Goal: Transaction & Acquisition: Purchase product/service

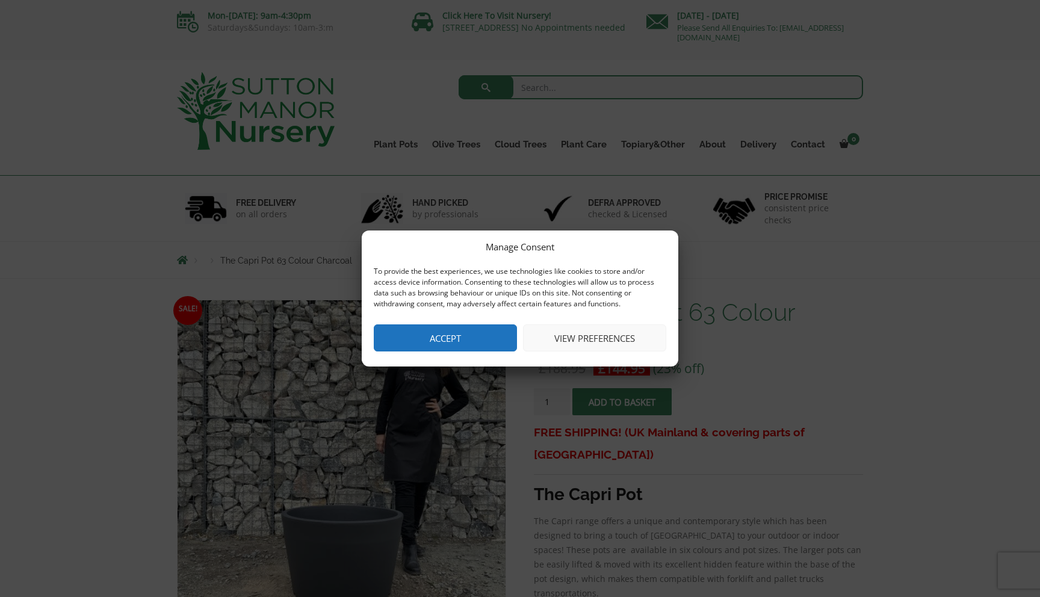
click at [477, 336] on button "Accept" at bounding box center [445, 337] width 143 height 27
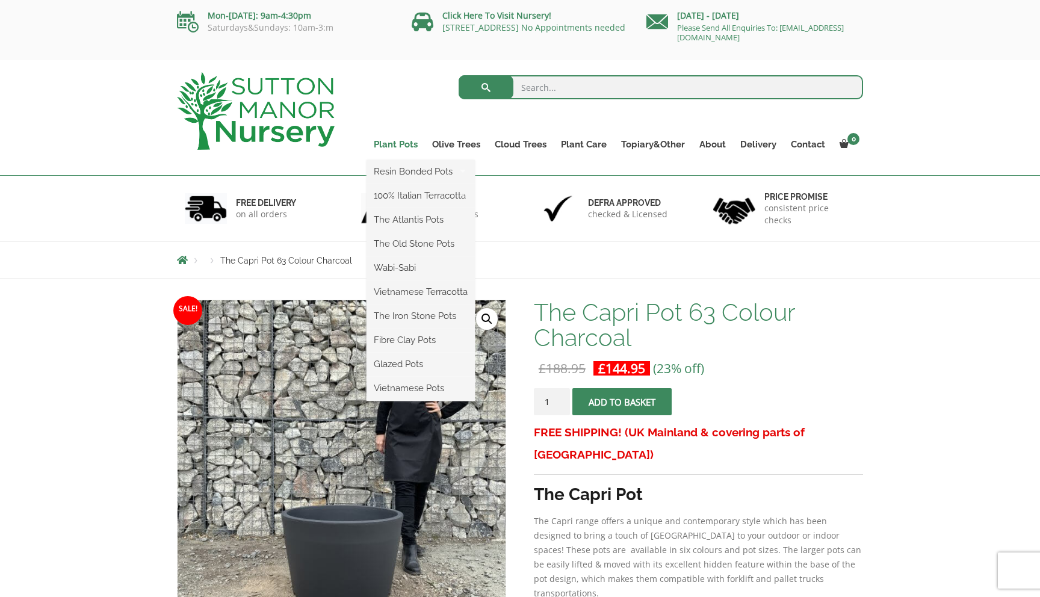
click at [405, 143] on link "Plant Pots" at bounding box center [396, 144] width 58 height 17
click at [412, 266] on link "Wabi-Sabi" at bounding box center [421, 268] width 108 height 18
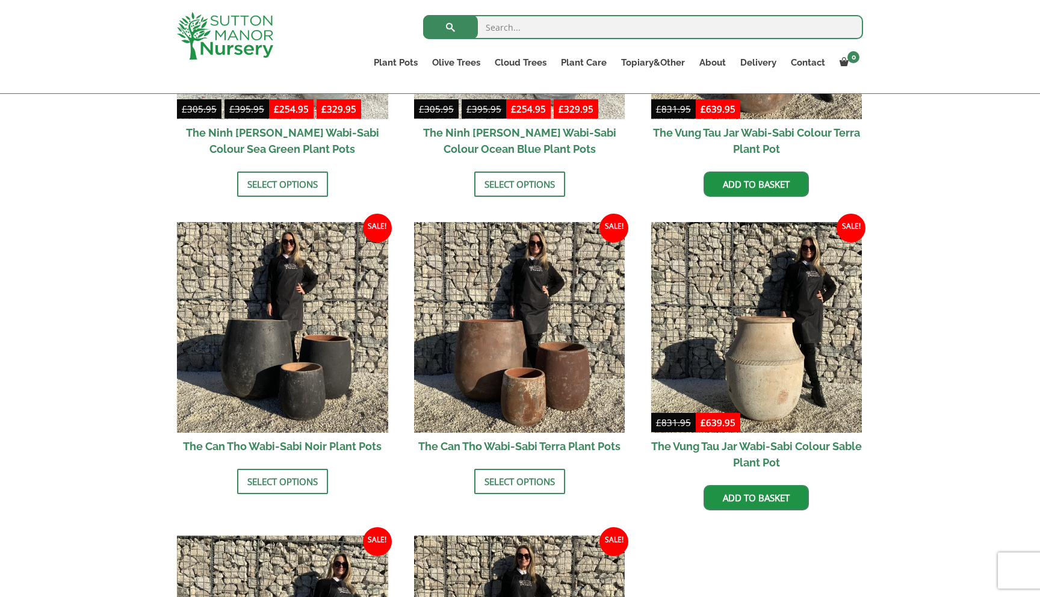
scroll to position [1117, 0]
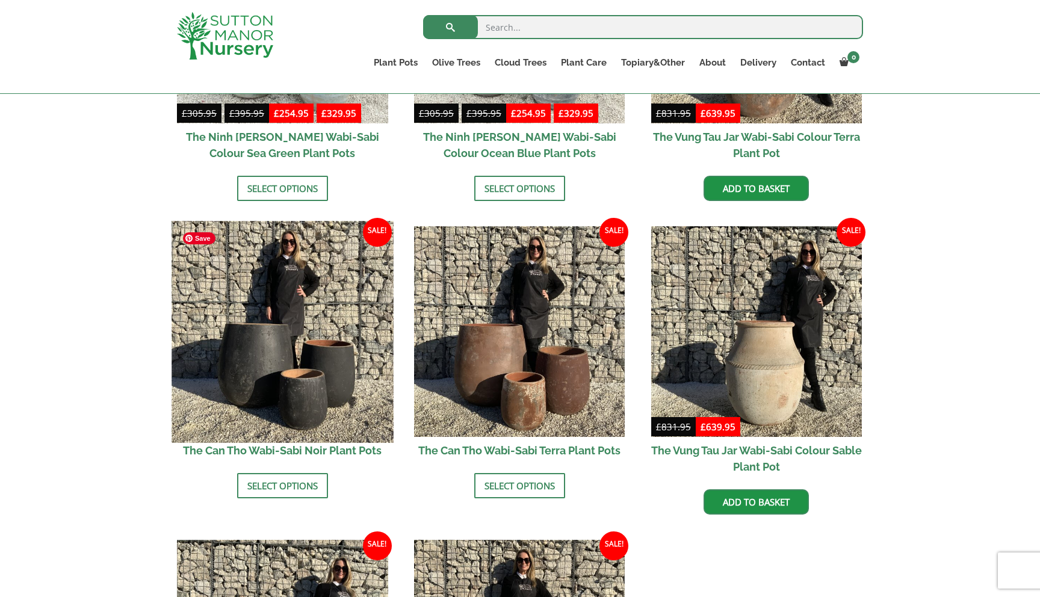
click at [252, 346] on img at bounding box center [283, 332] width 222 height 222
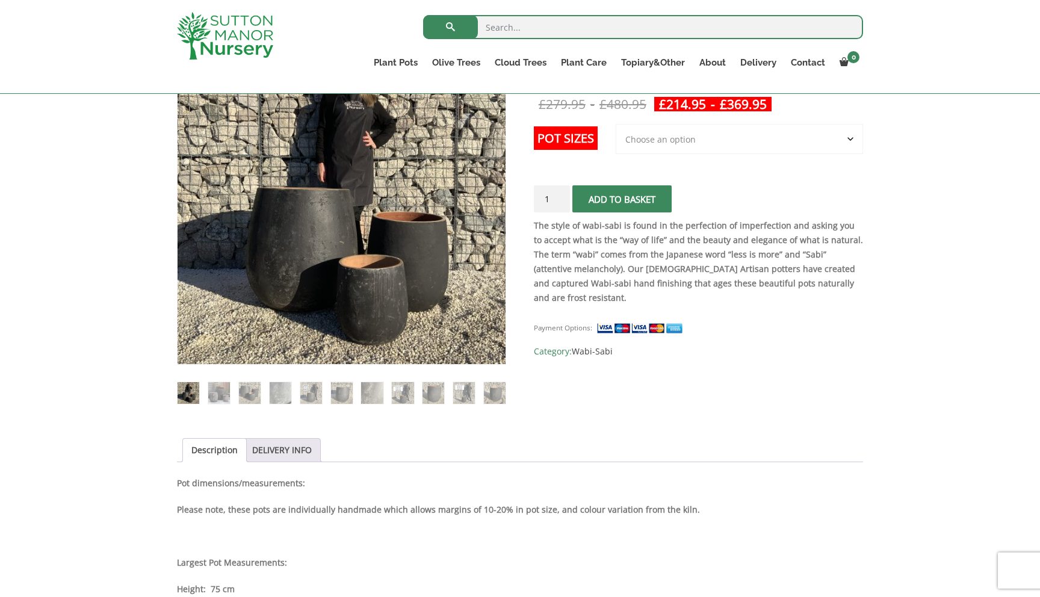
scroll to position [246, 0]
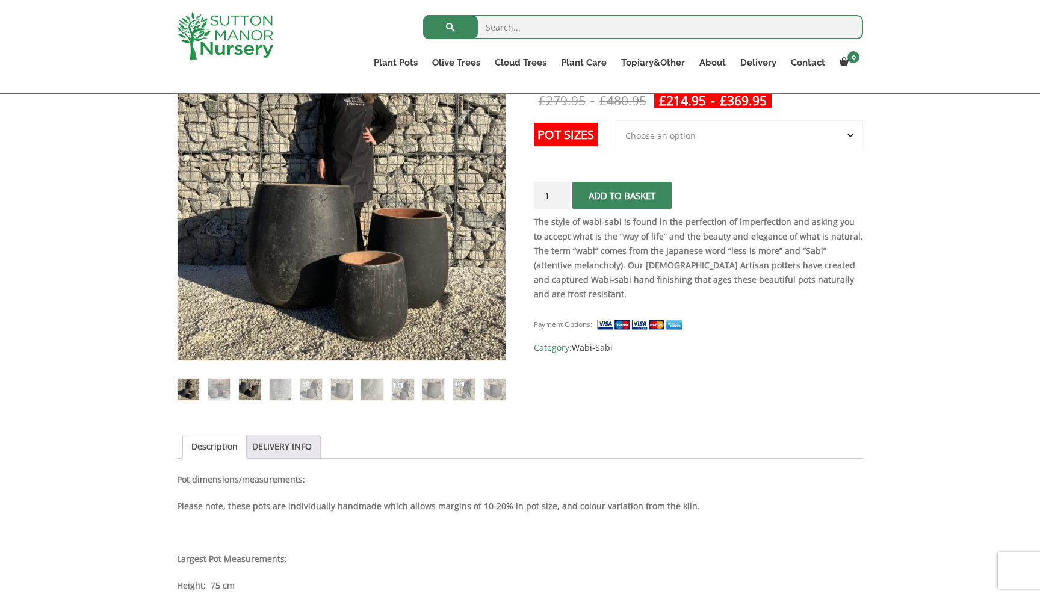
click at [246, 386] on img at bounding box center [250, 390] width 22 height 22
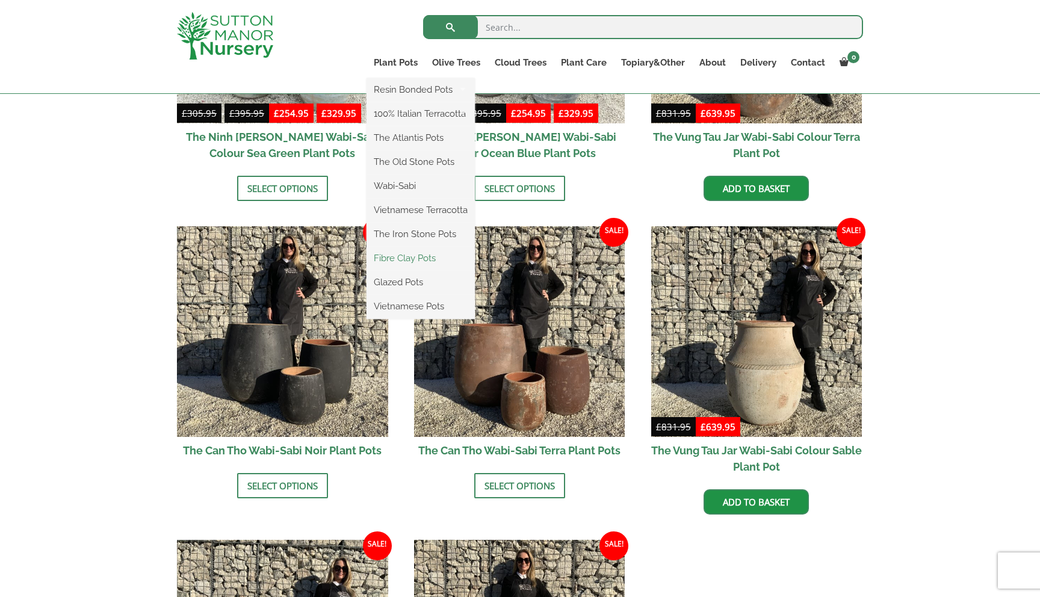
click at [397, 259] on link "Fibre Clay Pots" at bounding box center [421, 258] width 108 height 18
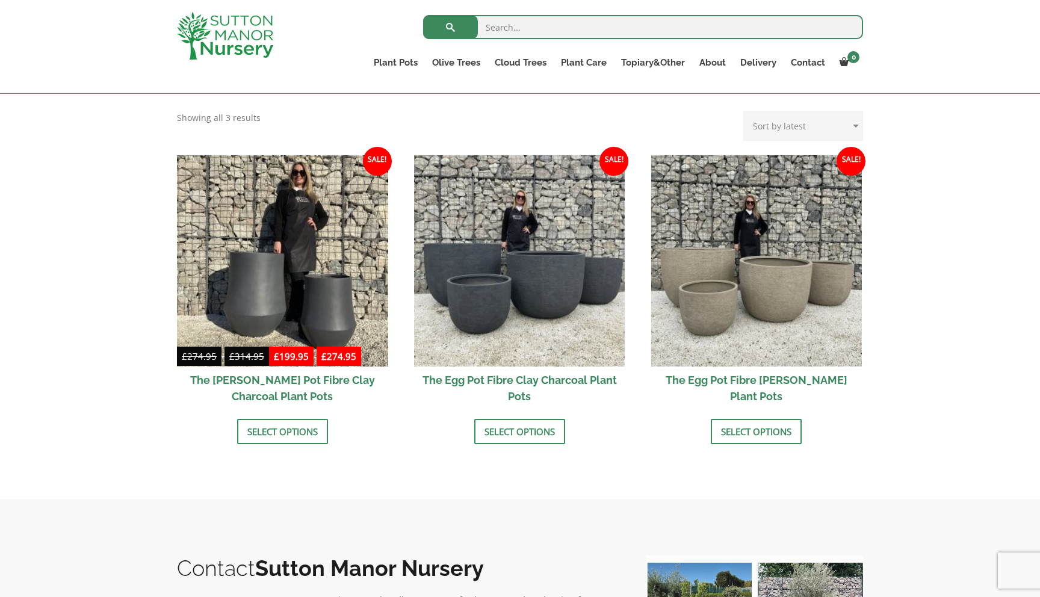
scroll to position [326, 0]
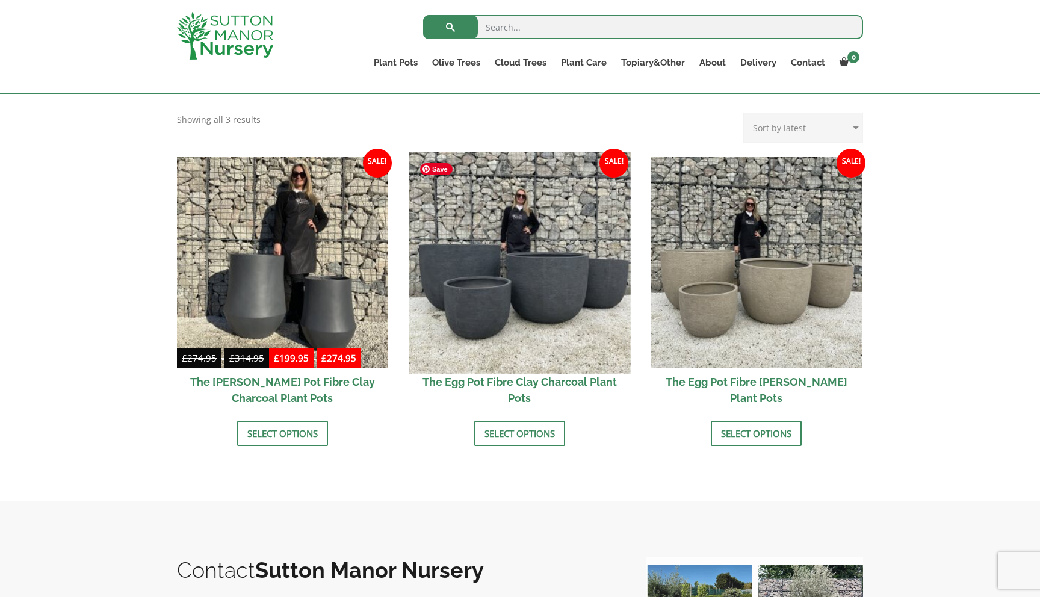
click at [550, 293] on img at bounding box center [520, 263] width 222 height 222
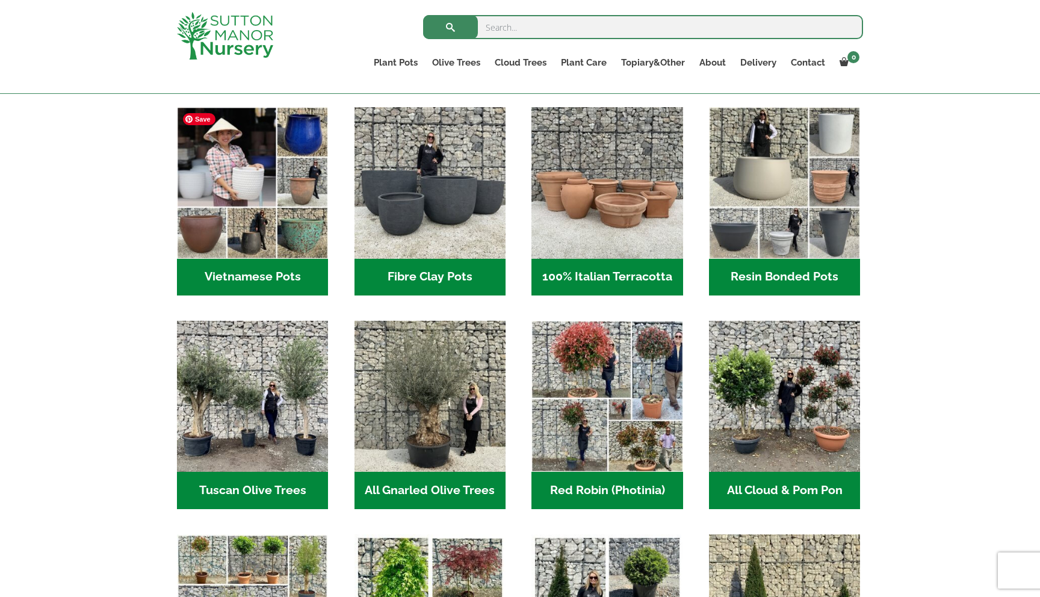
scroll to position [390, 0]
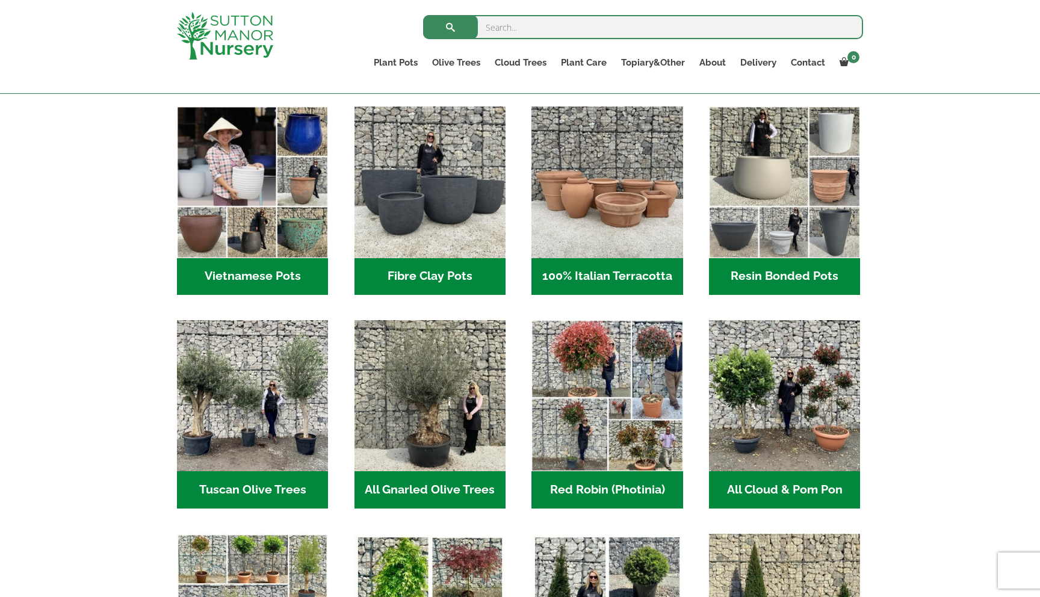
click at [780, 271] on h2 "Resin Bonded Pots (212)" at bounding box center [784, 276] width 151 height 37
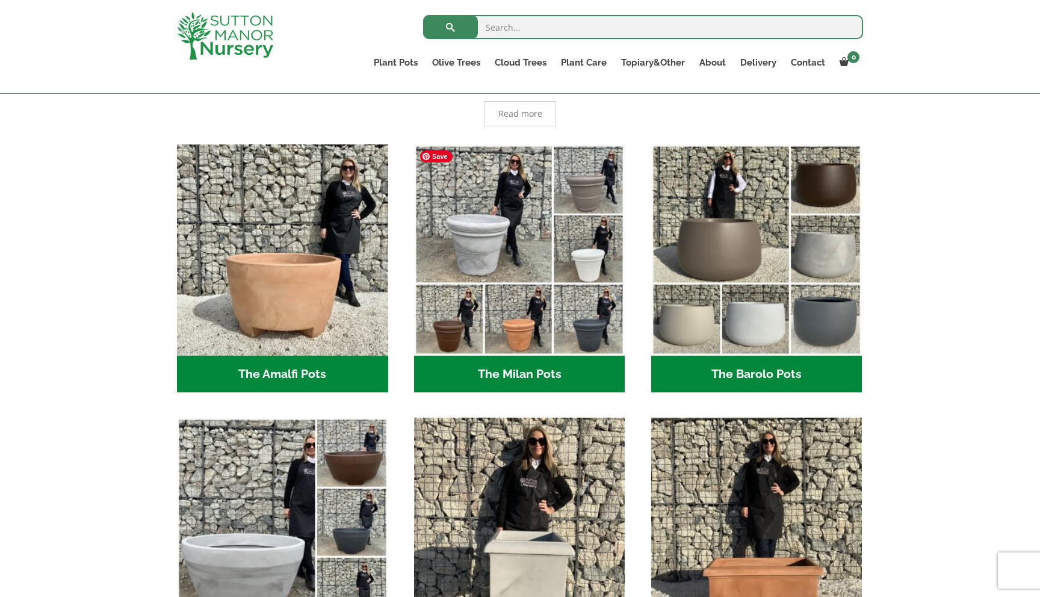
scroll to position [280, 0]
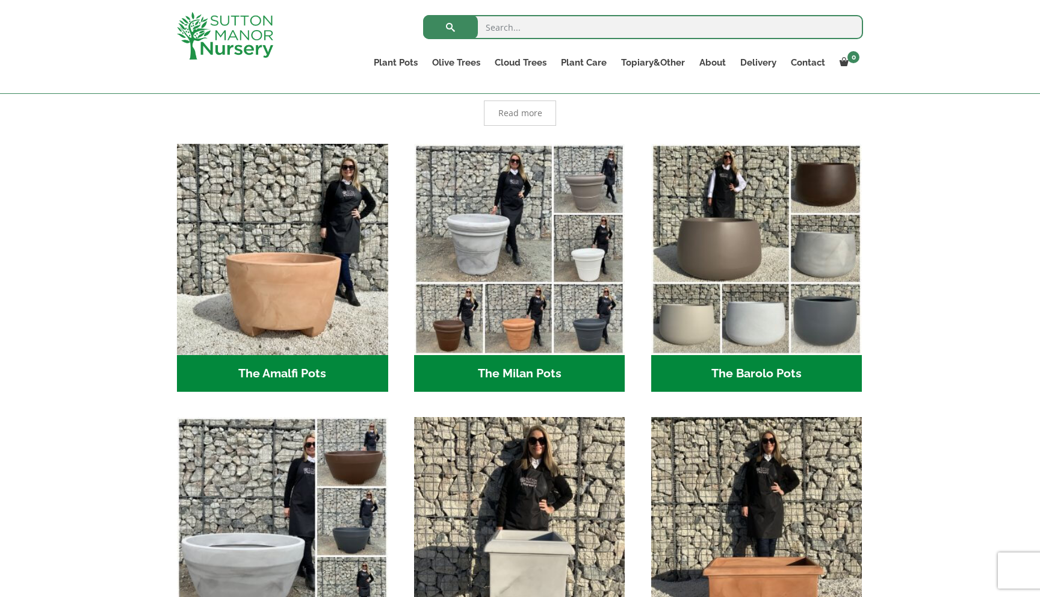
click at [765, 374] on h2 "The Barolo Pots (36)" at bounding box center [756, 373] width 211 height 37
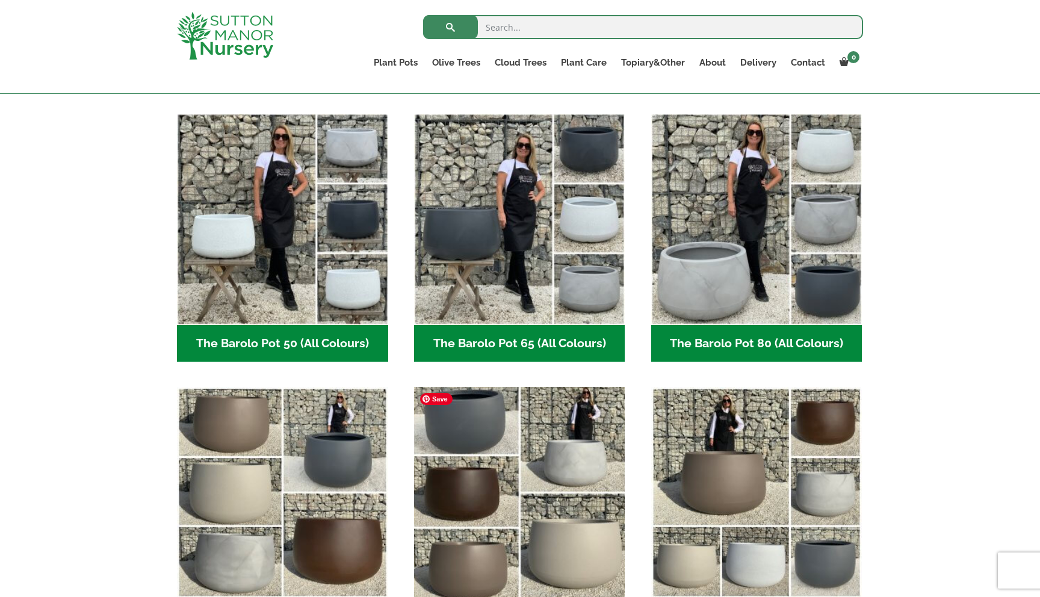
scroll to position [281, 0]
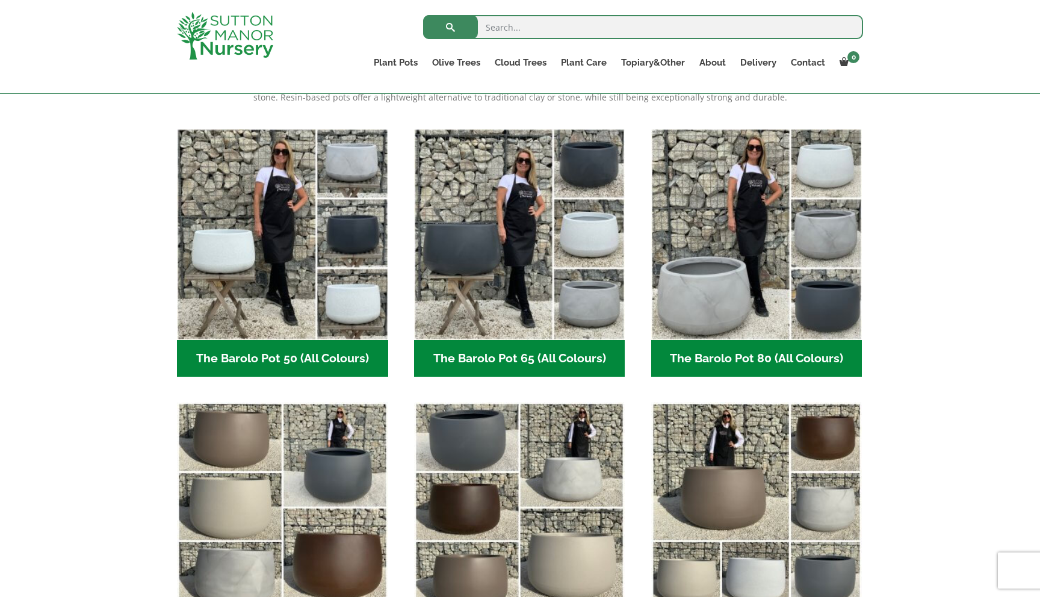
click at [495, 358] on h2 "The Barolo Pot 65 (All Colours) (6)" at bounding box center [519, 358] width 211 height 37
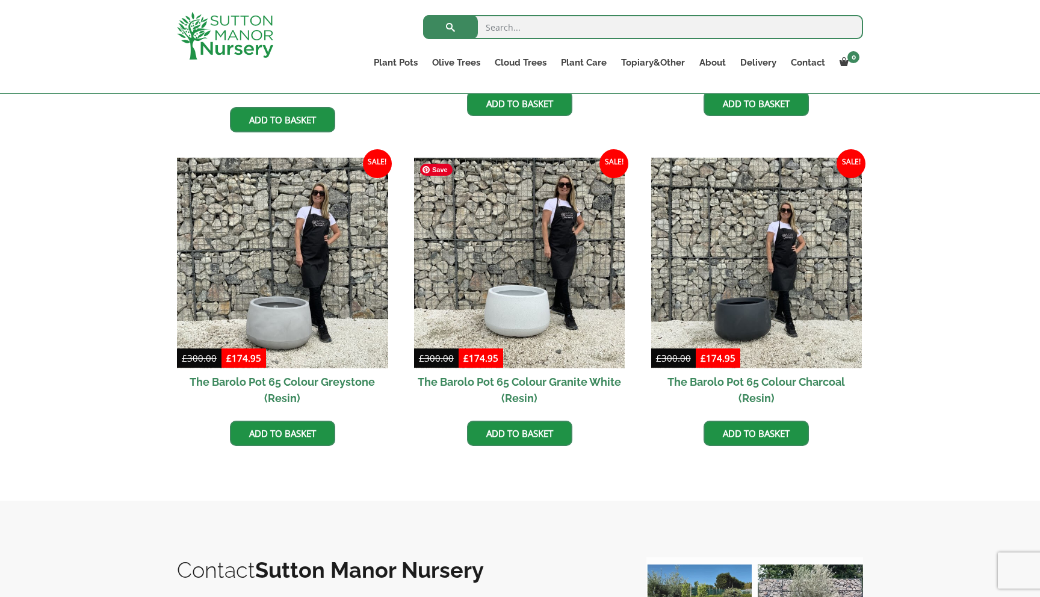
scroll to position [561, 0]
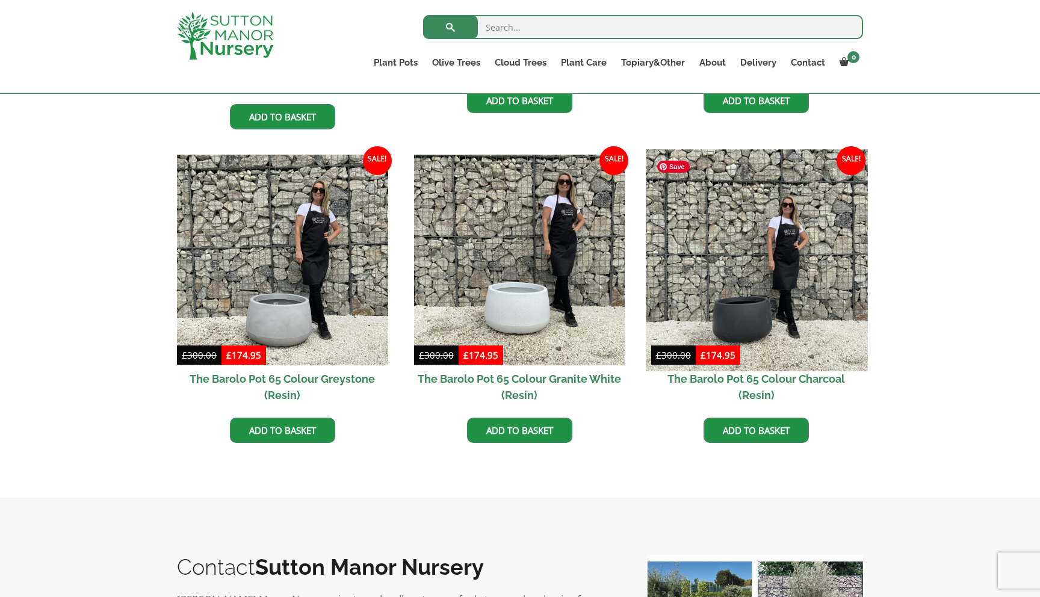
click at [742, 305] on img at bounding box center [757, 260] width 222 height 222
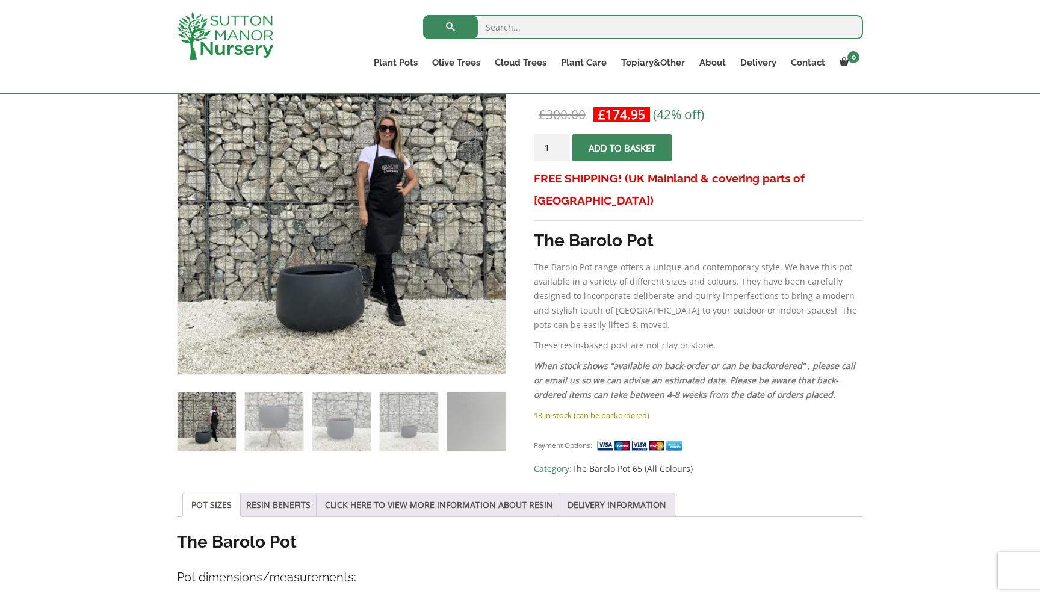
scroll to position [237, 0]
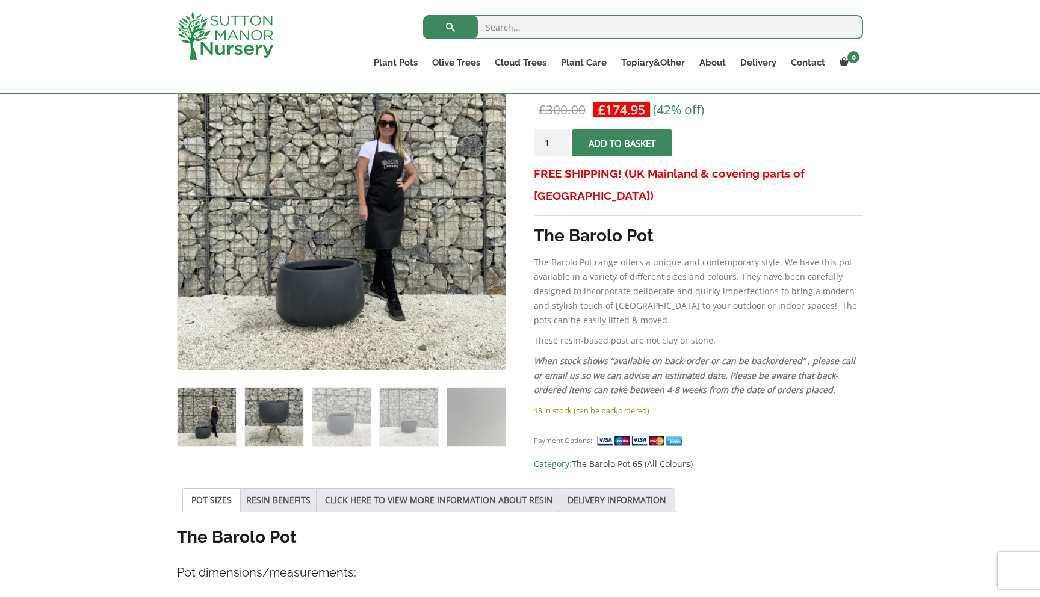
click at [283, 415] on img at bounding box center [274, 417] width 58 height 58
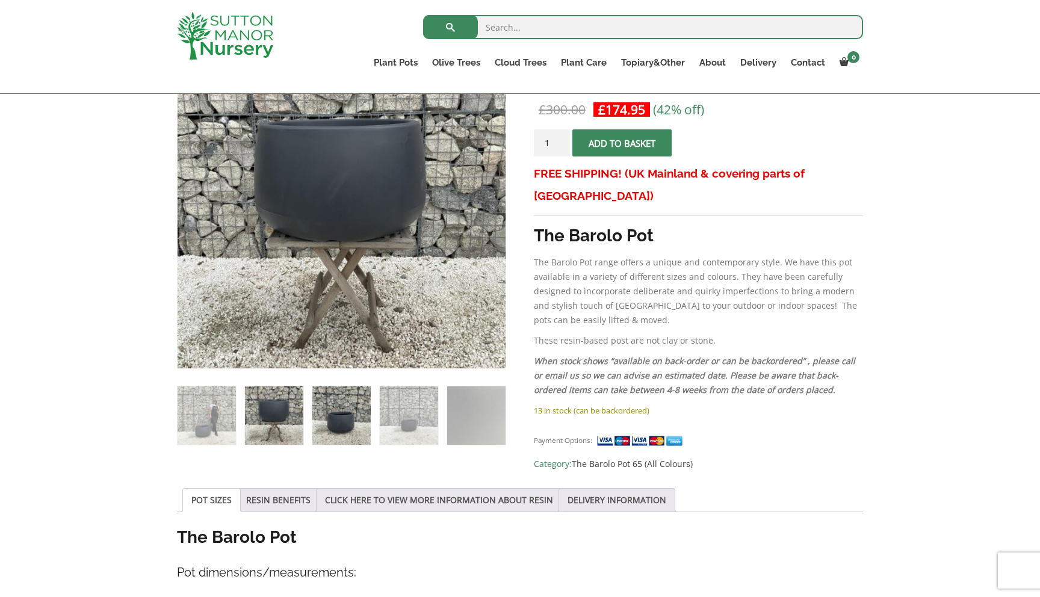
click at [335, 421] on img at bounding box center [341, 415] width 58 height 58
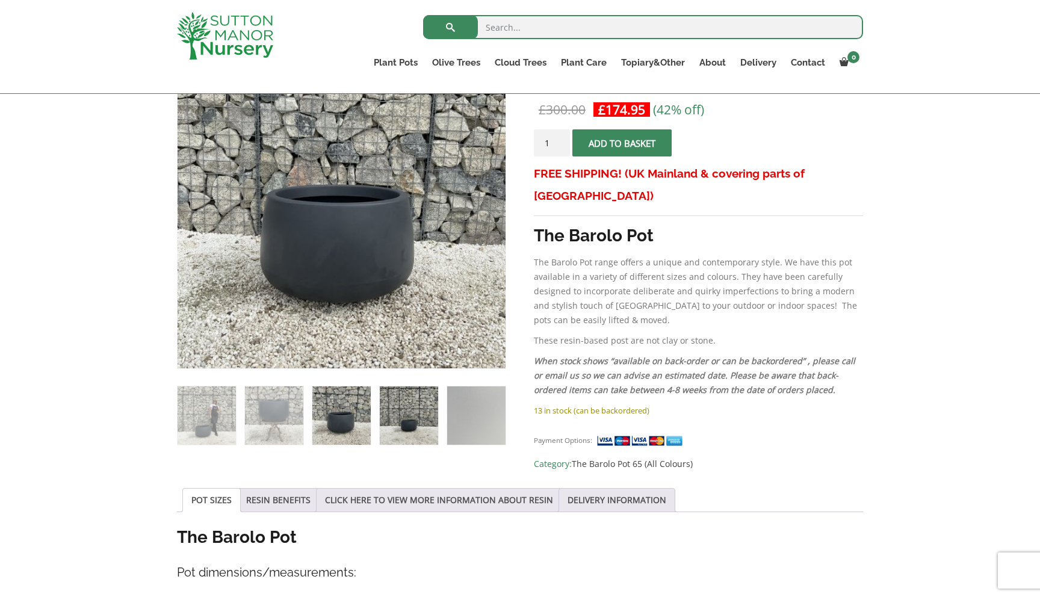
click at [411, 427] on img at bounding box center [409, 415] width 58 height 58
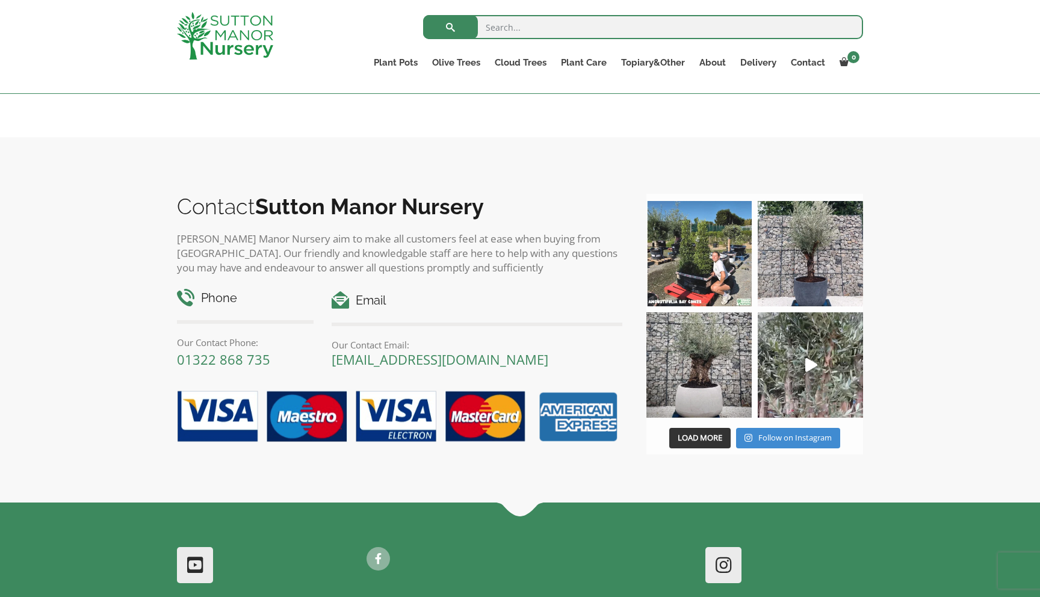
scroll to position [926, 0]
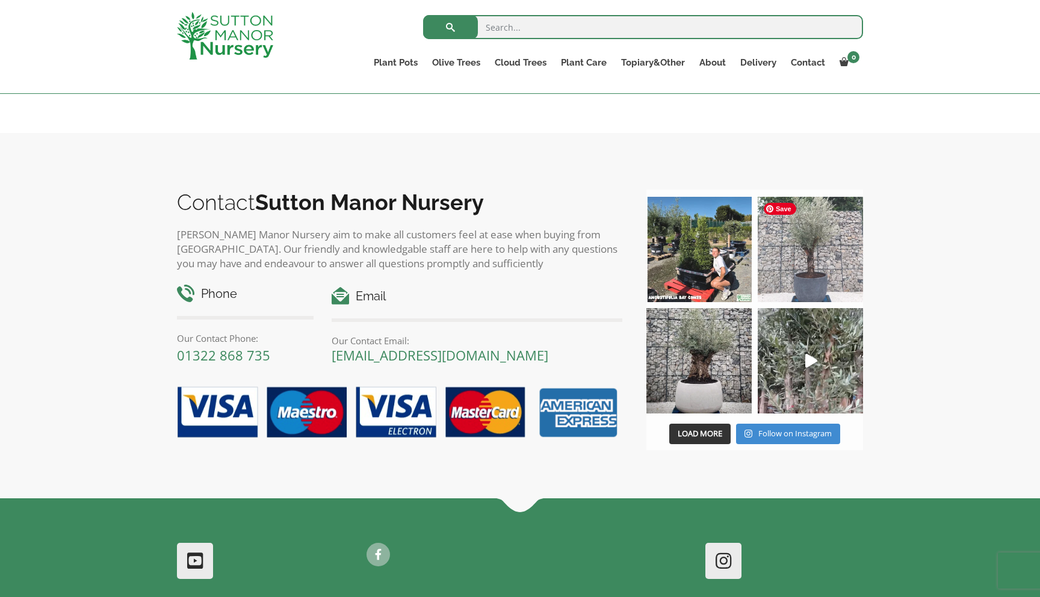
click at [798, 271] on img at bounding box center [810, 249] width 105 height 105
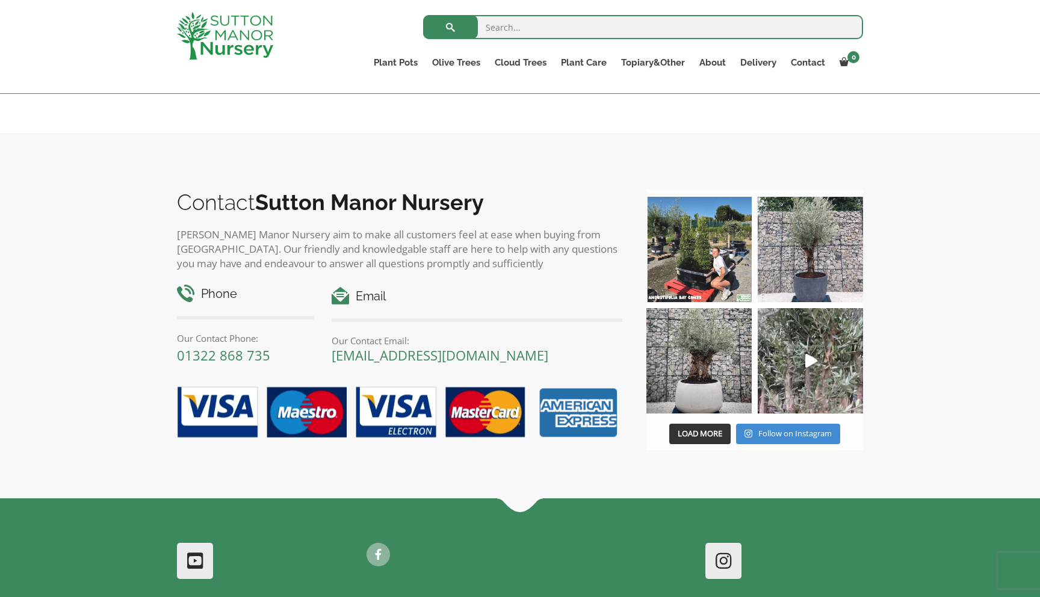
click at [534, 30] on input "search" at bounding box center [643, 27] width 440 height 24
type input "fibre clay"
click at [423, 15] on button "submit" at bounding box center [450, 27] width 55 height 24
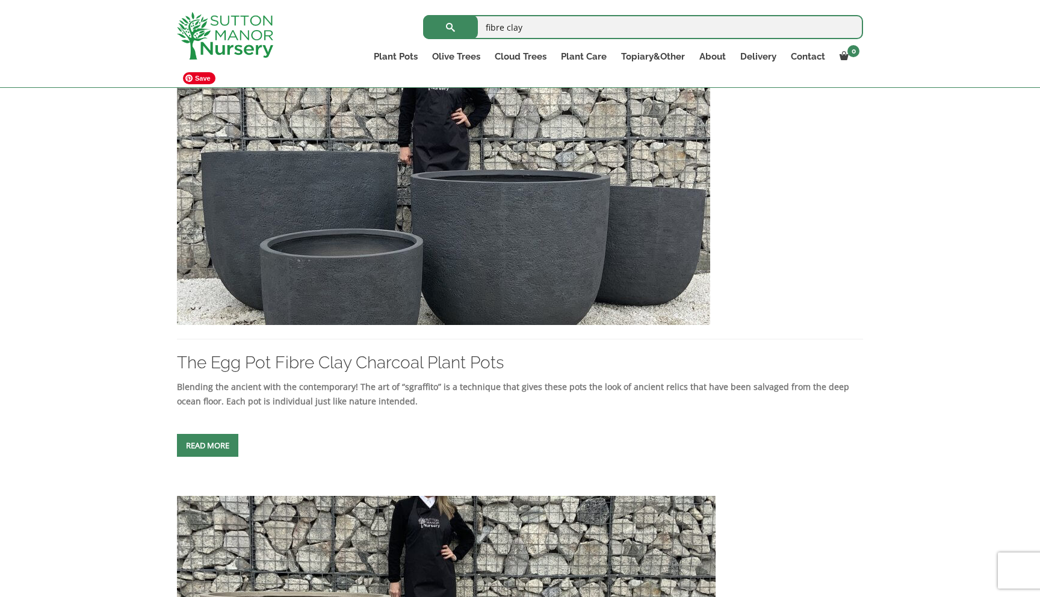
scroll to position [726, 0]
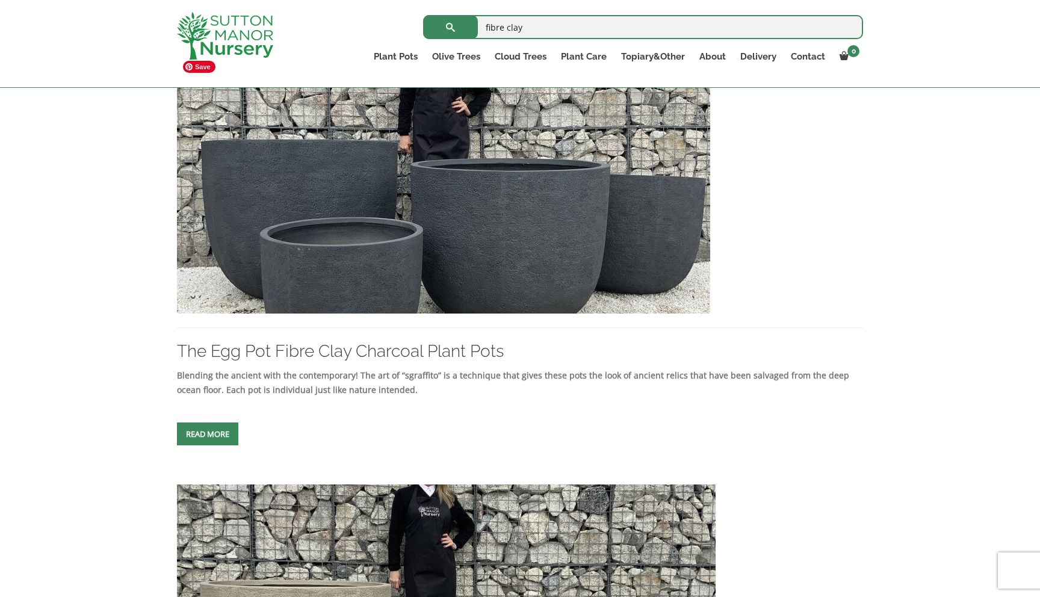
click at [621, 272] on img at bounding box center [443, 184] width 533 height 259
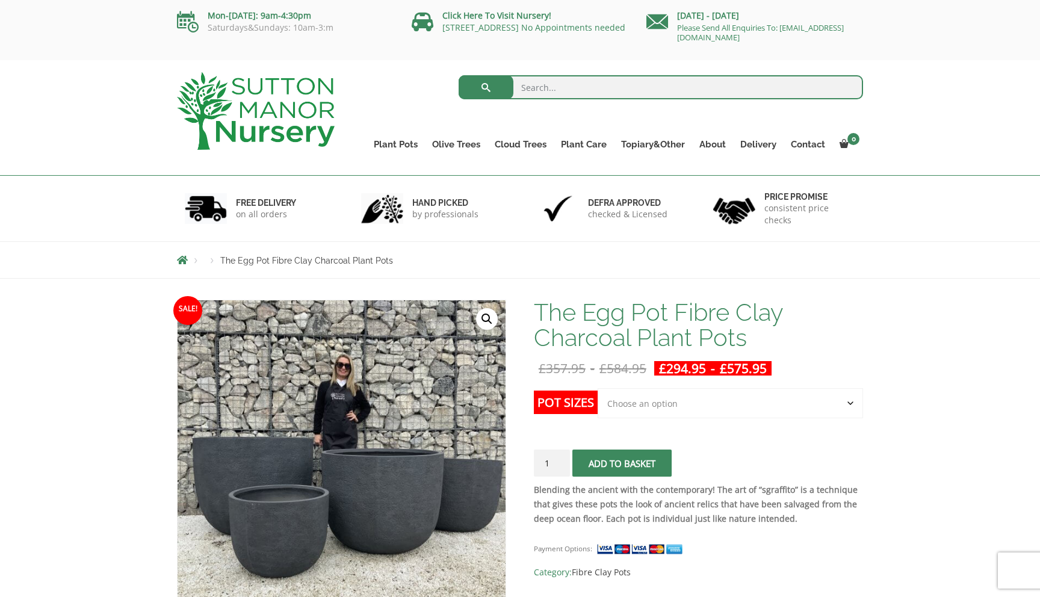
click at [645, 405] on select "Choose an option Click here to buy the 5th To Largest Pot In The Picture Click …" at bounding box center [730, 403] width 265 height 30
click at [598, 388] on select "Choose an option Click here to buy the 5th To Largest Pot In The Picture Click …" at bounding box center [730, 403] width 265 height 30
select select "Click here to buy the 5th To Largest Pot In The Picture"
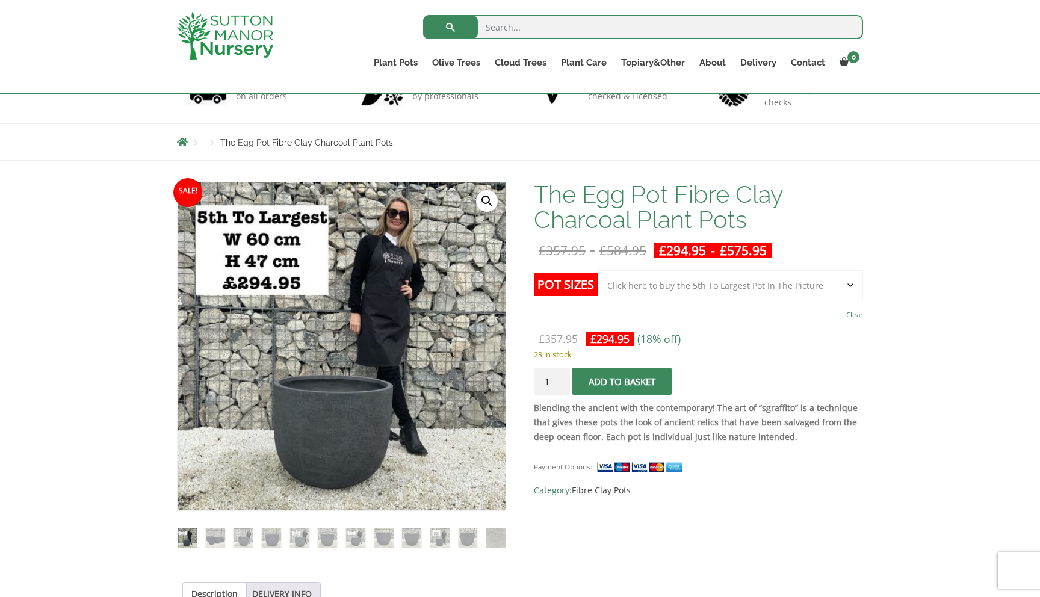
scroll to position [101, 0]
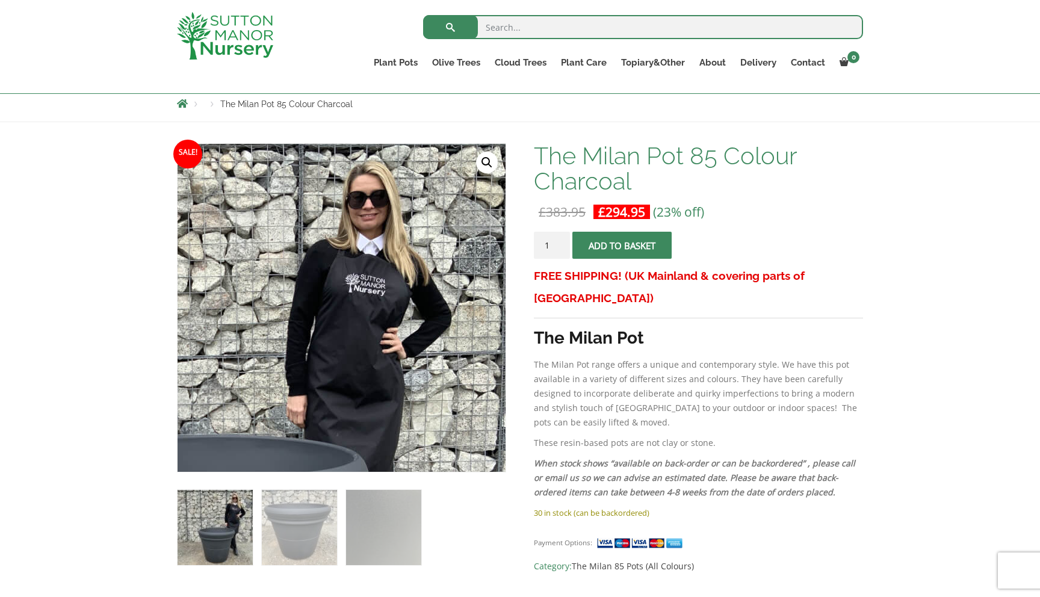
scroll to position [155, 0]
